Goal: Task Accomplishment & Management: Manage account settings

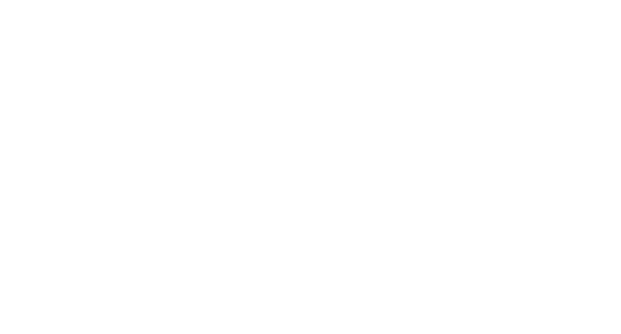
select select "*"
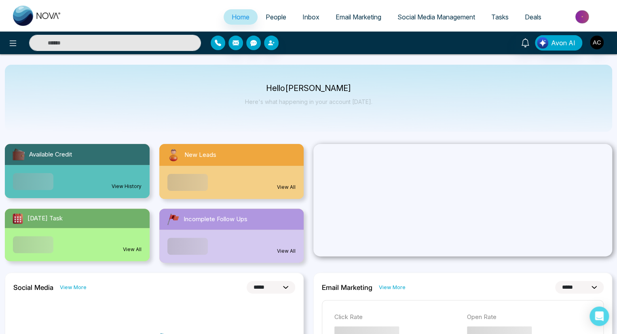
click at [218, 43] on icon "button" at bounding box center [218, 43] width 6 height 6
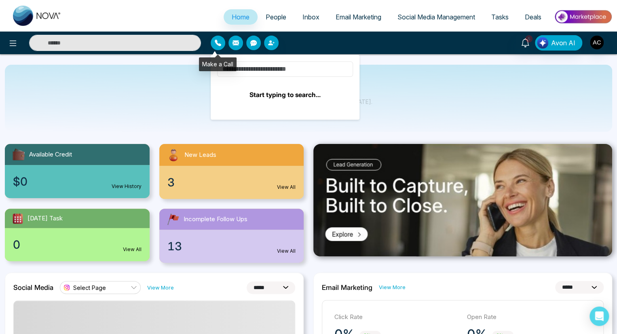
type input "*****"
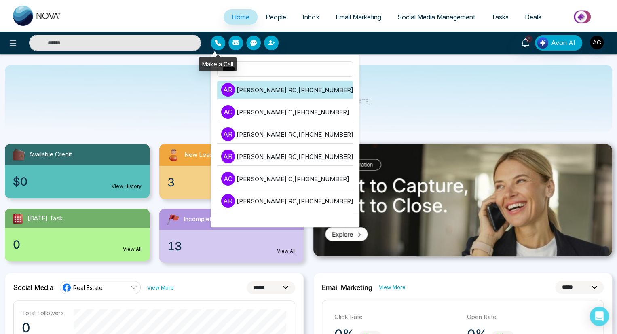
click at [283, 90] on li "A R [PERSON_NAME] RC , [PHONE_NUMBER]" at bounding box center [285, 90] width 136 height 18
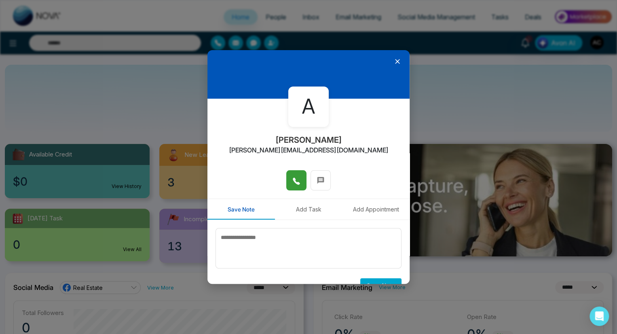
click at [294, 180] on icon at bounding box center [296, 181] width 8 height 8
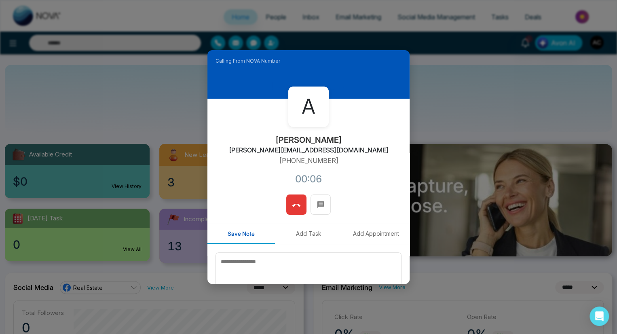
click at [294, 205] on icon at bounding box center [296, 205] width 8 height 8
